Goal: Task Accomplishment & Management: Manage account settings

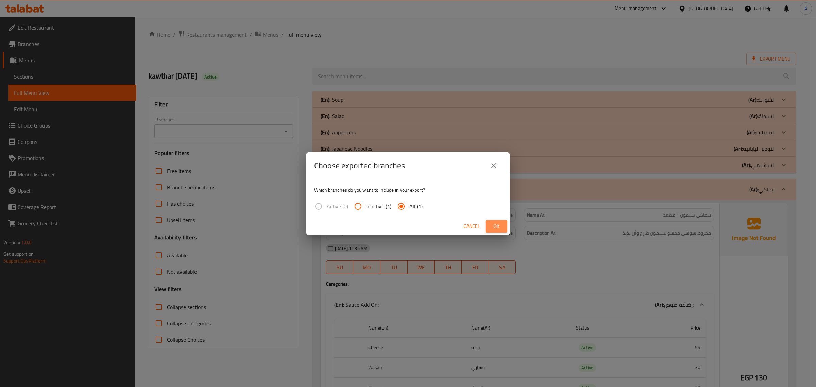
click at [500, 223] on span "Ok" at bounding box center [496, 226] width 11 height 9
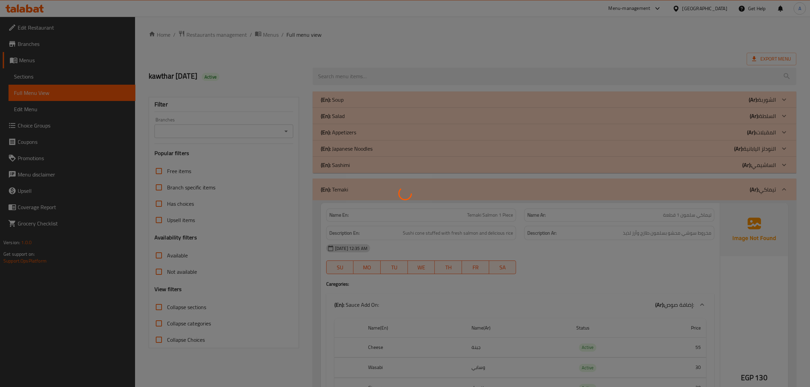
click at [494, 211] on div at bounding box center [405, 193] width 810 height 387
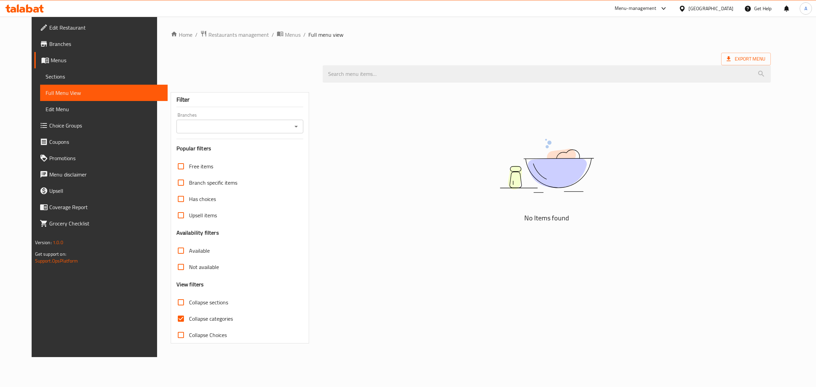
click at [657, 90] on div "No Items found" at bounding box center [547, 215] width 456 height 265
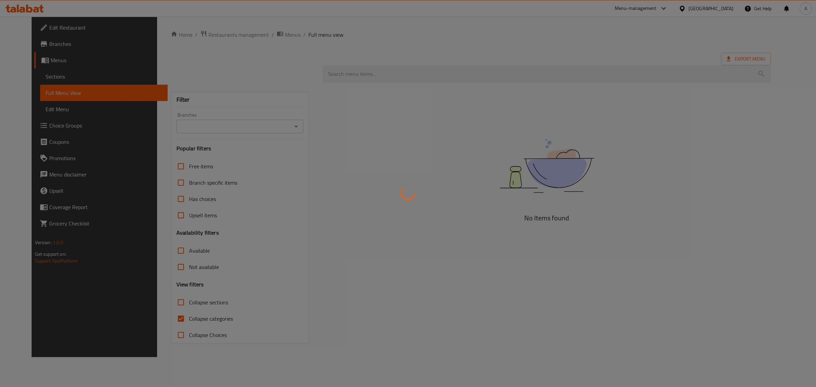
click at [629, 43] on div at bounding box center [408, 193] width 816 height 387
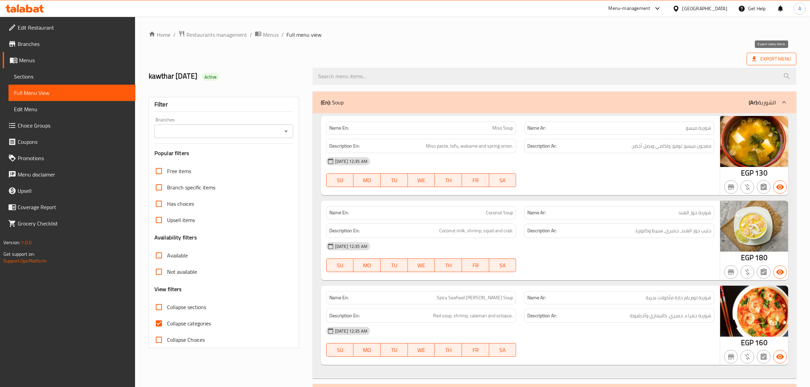
click at [769, 62] on span "Export Menu" at bounding box center [771, 59] width 39 height 9
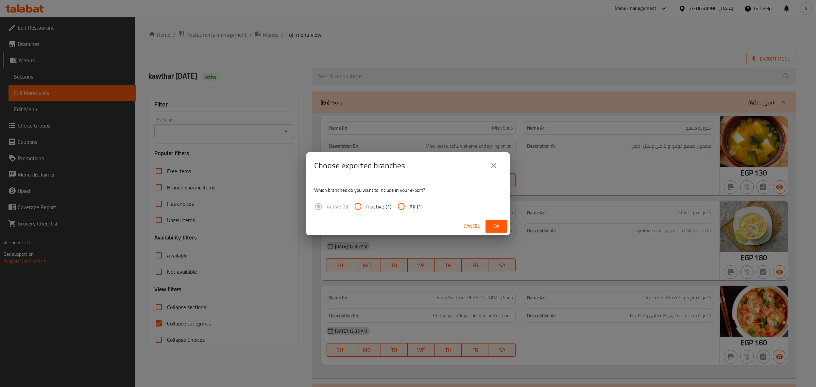
drag, startPoint x: 690, startPoint y: 64, endPoint x: 684, endPoint y: 71, distance: 9.4
click at [690, 64] on div "Choose exported branches Which branches do you want to include in your export? …" at bounding box center [408, 193] width 816 height 387
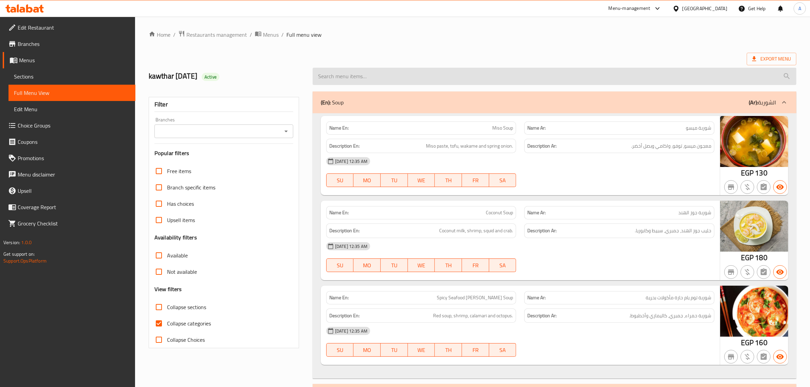
click at [763, 69] on input "search" at bounding box center [555, 76] width 484 height 17
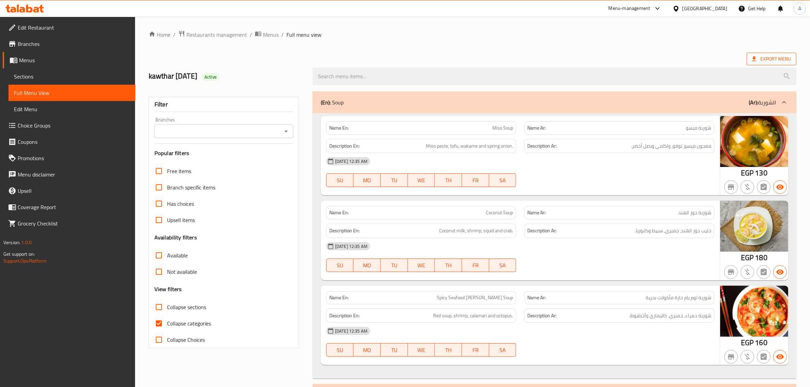
click at [759, 63] on span "Export Menu" at bounding box center [771, 59] width 39 height 9
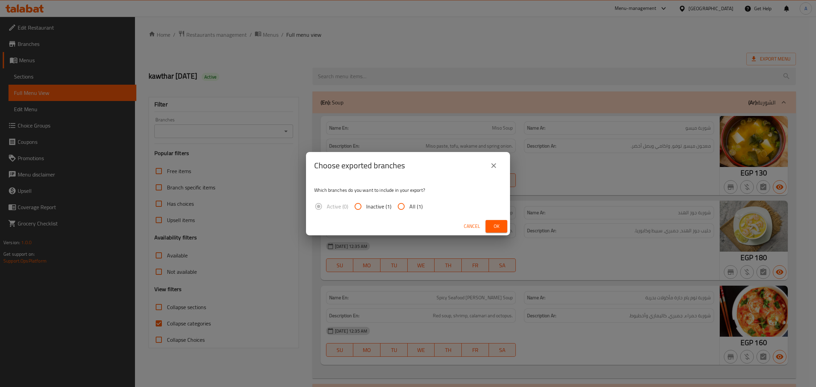
click at [408, 212] on input "All (1)" at bounding box center [401, 206] width 16 height 16
radio input "true"
click at [500, 221] on button "Ok" at bounding box center [497, 226] width 22 height 13
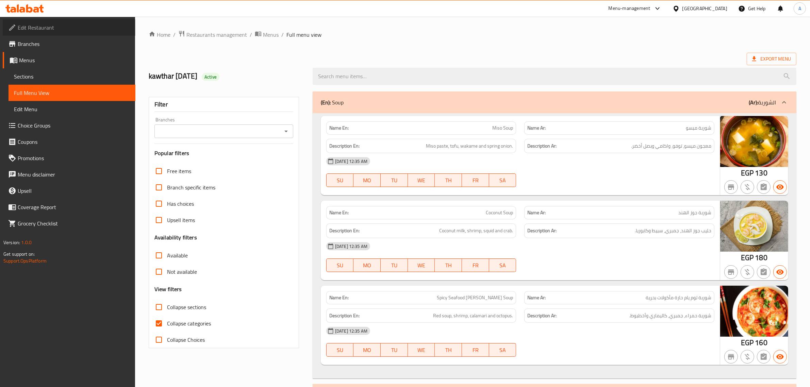
click at [48, 29] on span "Edit Restaurant" at bounding box center [74, 27] width 112 height 8
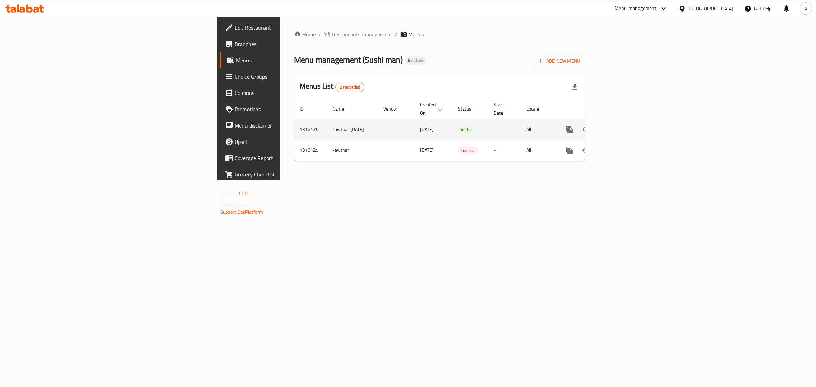
click at [627, 121] on link "enhanced table" at bounding box center [618, 129] width 16 height 16
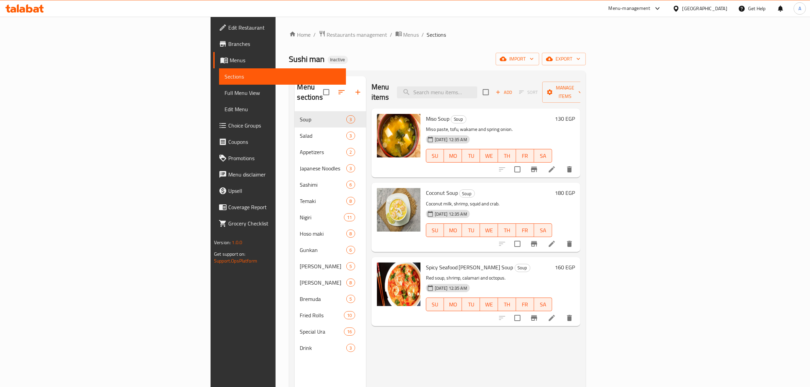
click at [224, 90] on span "Full Menu View" at bounding box center [282, 93] width 116 height 8
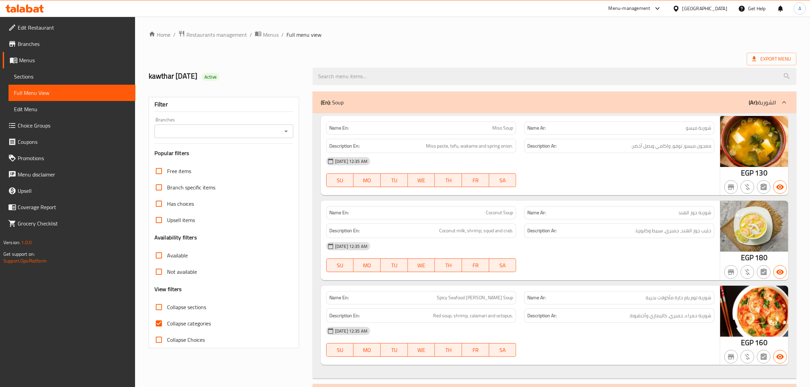
click at [186, 323] on span "Collapse categories" at bounding box center [189, 323] width 44 height 8
click at [167, 323] on input "Collapse categories" at bounding box center [159, 323] width 16 height 16
checkbox input "false"
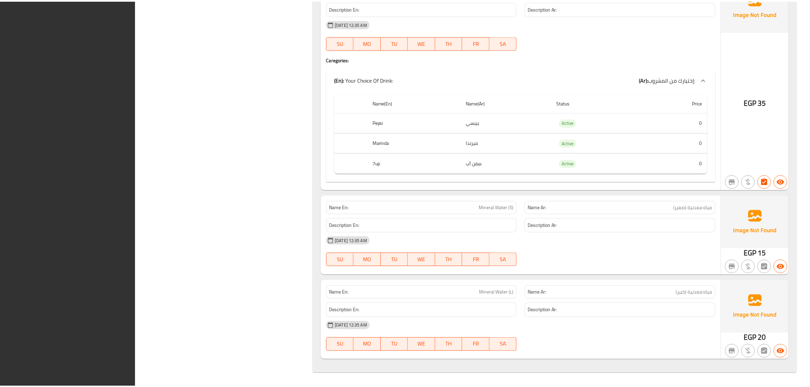
scroll to position [37255, 0]
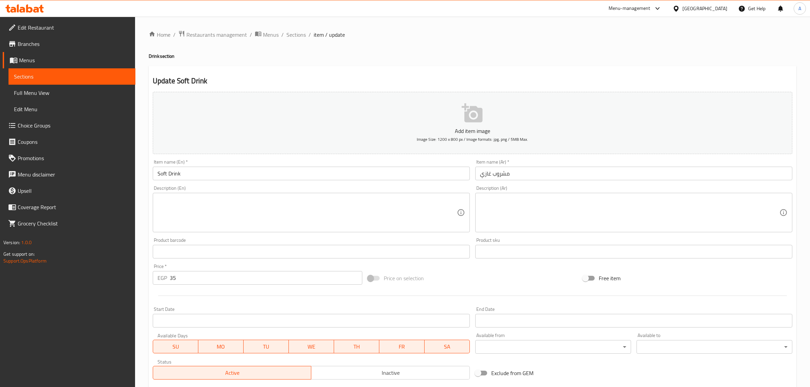
scroll to position [104, 0]
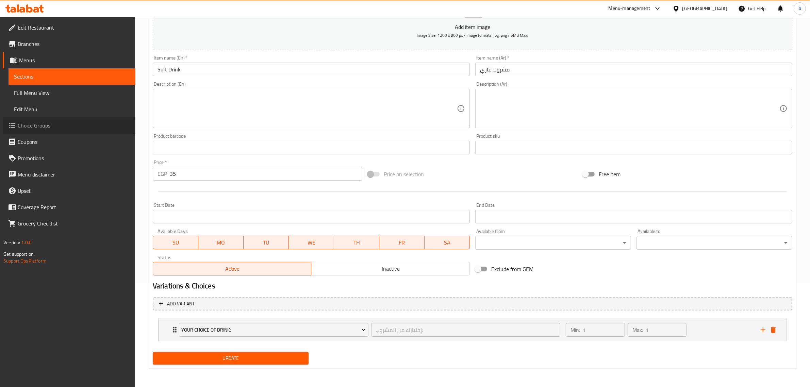
click at [47, 131] on link "Choice Groups" at bounding box center [69, 125] width 133 height 16
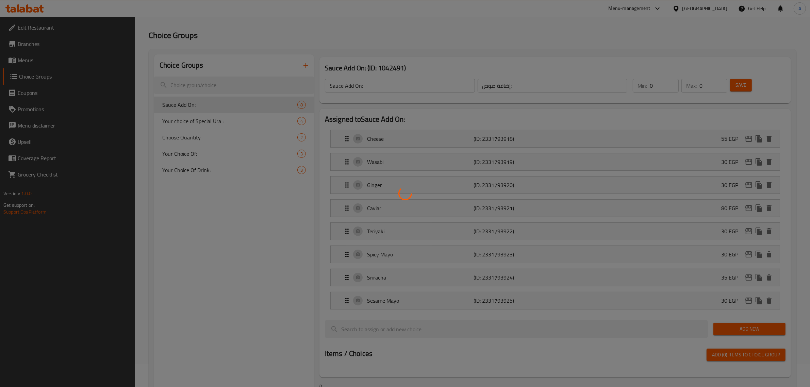
scroll to position [0, 0]
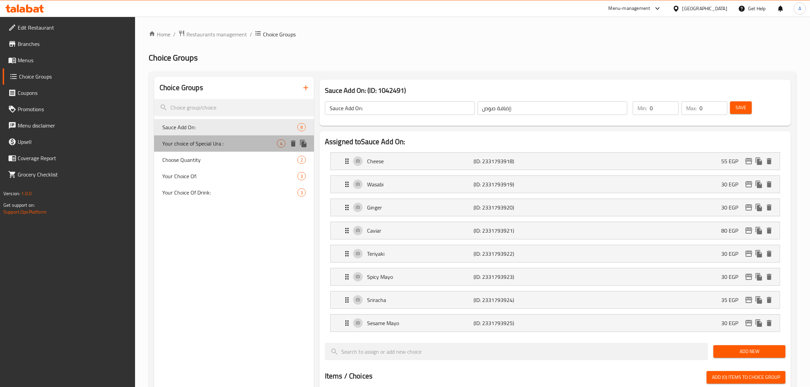
click at [208, 140] on span "Your choice of Special Ura :" at bounding box center [219, 143] width 115 height 8
type input "Your choice of Special Ura :"
type input "اختيارك من سبيشال أورا:"
type input "1"
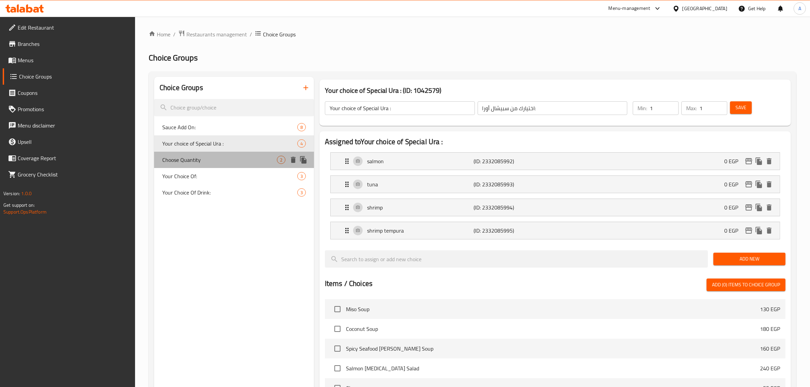
click at [229, 158] on span "Choose Quantity" at bounding box center [219, 160] width 115 height 8
type input "Choose Quantity"
type input "اختر الكمية"
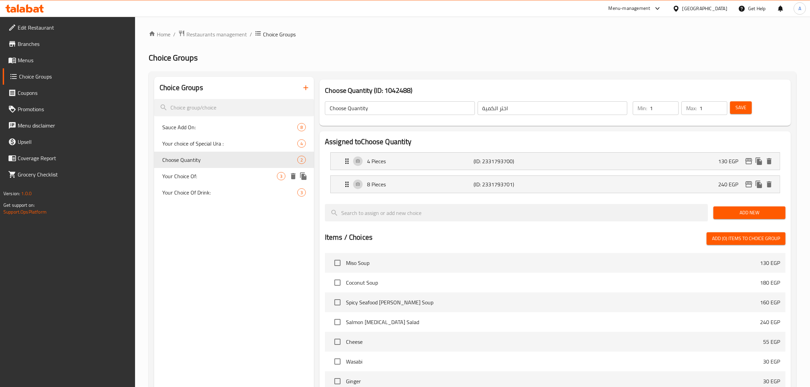
click at [222, 175] on span "Your Choice Of:" at bounding box center [219, 176] width 115 height 8
type input "Your Choice Of:"
type input "إختيارك من:"
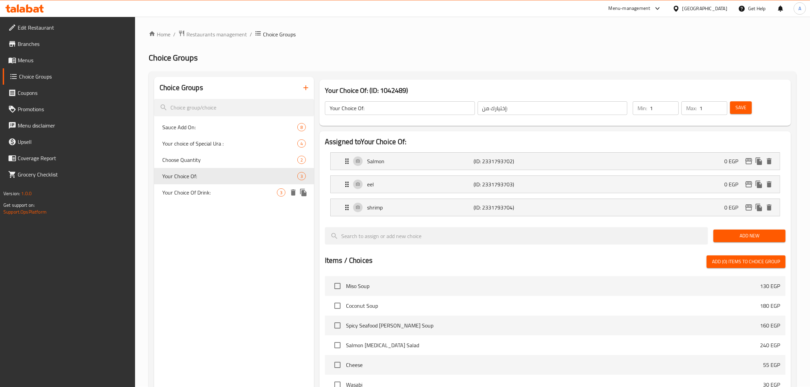
click at [216, 192] on span "Your Choice Of Drink:" at bounding box center [219, 192] width 115 height 8
type input "Your Choice Of Drink:"
type input "إختيارك من المشروب:"
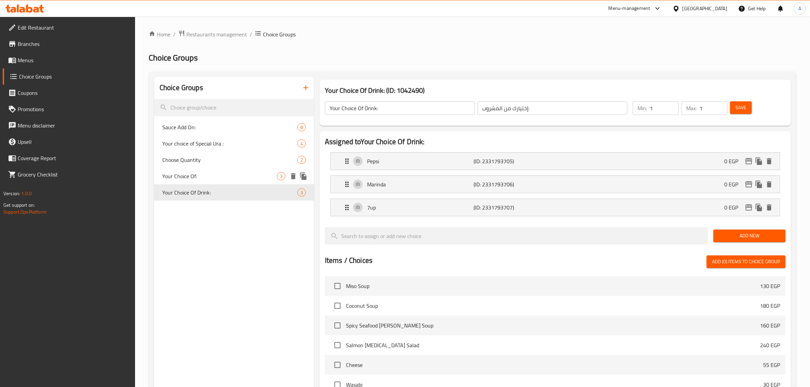
click at [223, 173] on span "Your Choice Of:" at bounding box center [219, 176] width 115 height 8
type input "Your Choice Of:"
type input "إختيارك من:"
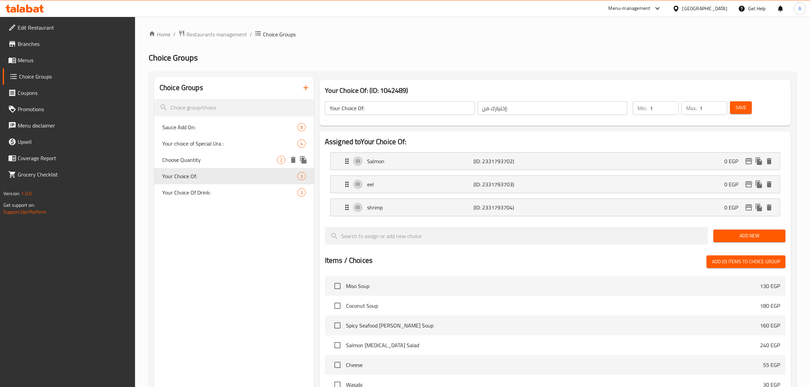
click at [227, 159] on span "Choose Quantity" at bounding box center [219, 160] width 115 height 8
type input "Choose Quantity"
type input "اختر الكمية"
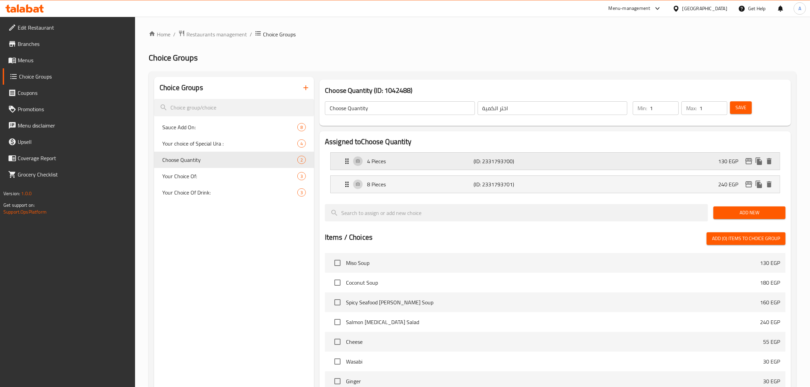
click at [450, 168] on div "4 Pieces (ID: 2331793700) 130 EGP" at bounding box center [557, 161] width 429 height 17
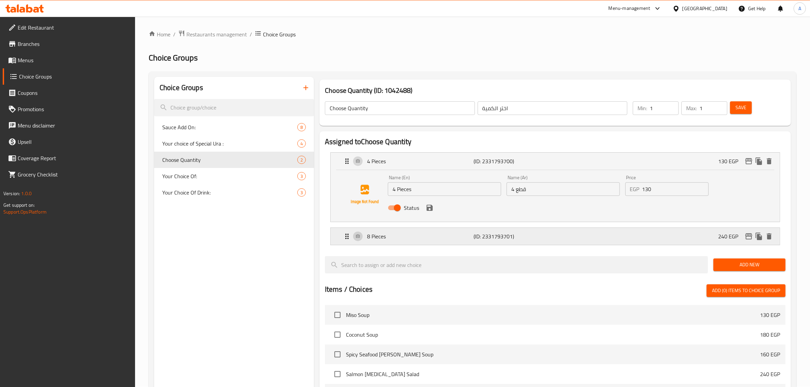
click at [501, 235] on p "(ID: 2331793701)" at bounding box center [509, 236] width 71 height 8
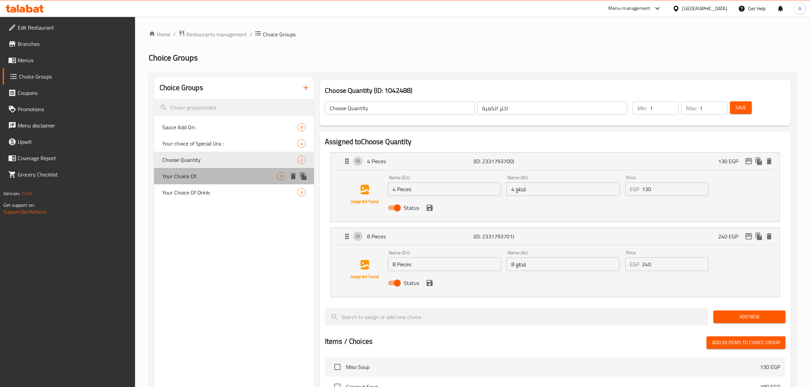
click at [209, 174] on span "Your Choice Of:" at bounding box center [219, 176] width 115 height 8
type input "Your Choice Of:"
type input "إختيارك من:"
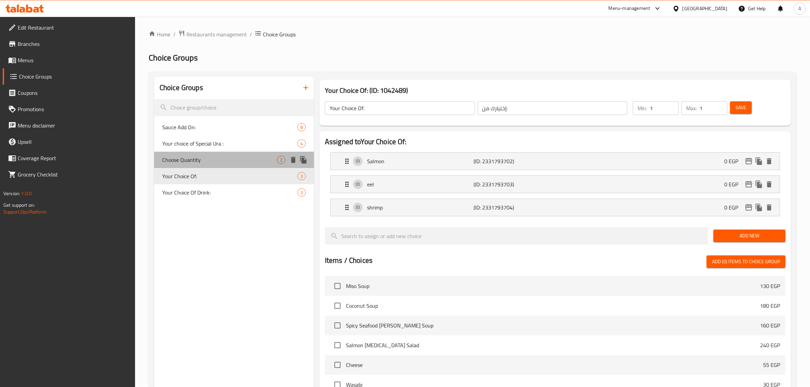
click at [217, 160] on span "Choose Quantity" at bounding box center [219, 160] width 115 height 8
type input "Choose Quantity"
type input "اختر الكمية"
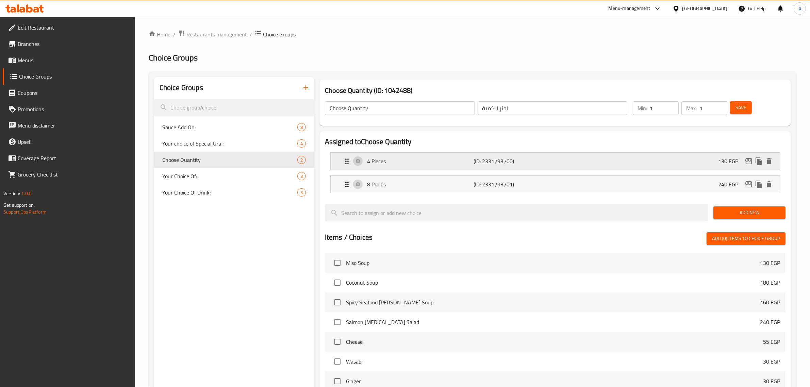
click at [424, 164] on p "4 Pieces" at bounding box center [420, 161] width 107 height 8
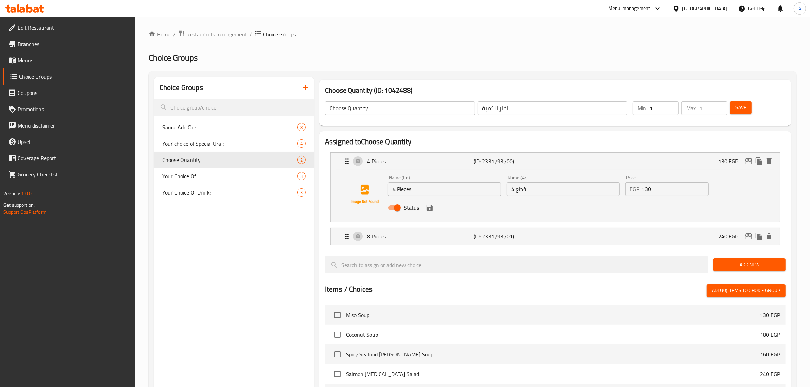
click at [412, 192] on input "4 Pieces" at bounding box center [444, 189] width 113 height 14
click at [460, 237] on p "8 Pieces" at bounding box center [420, 236] width 107 height 8
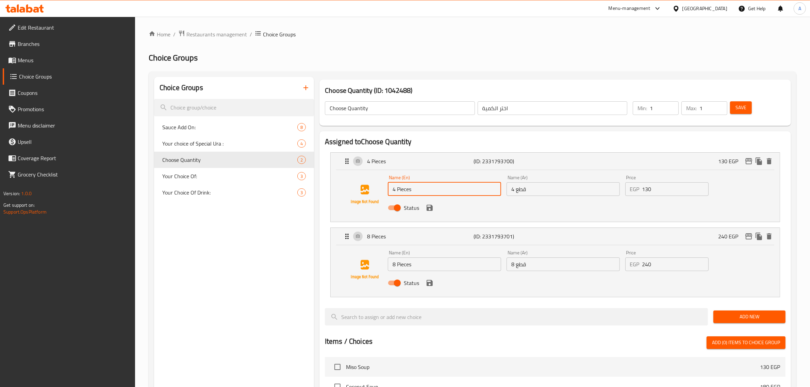
click at [429, 262] on input "8 Pieces" at bounding box center [444, 264] width 113 height 14
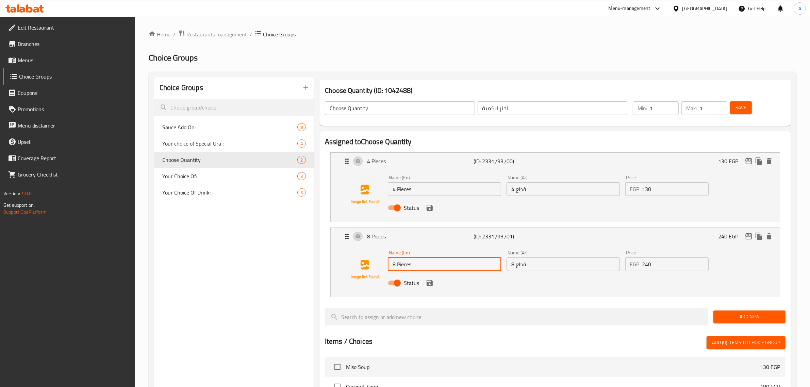
click at [429, 262] on input "8 Pieces" at bounding box center [444, 264] width 113 height 14
